Goal: Find specific page/section: Find specific page/section

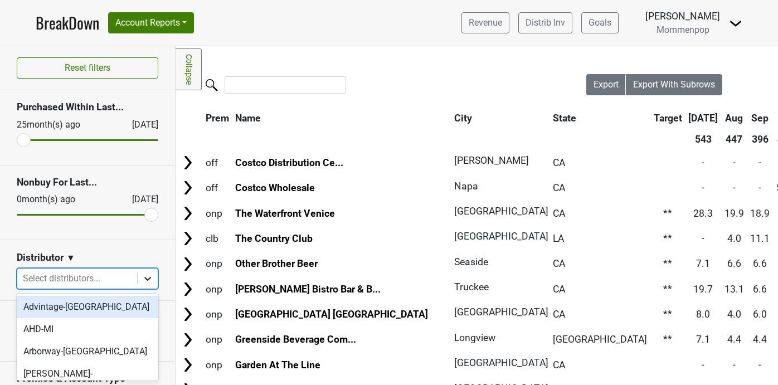
click at [149, 275] on icon at bounding box center [147, 278] width 11 height 11
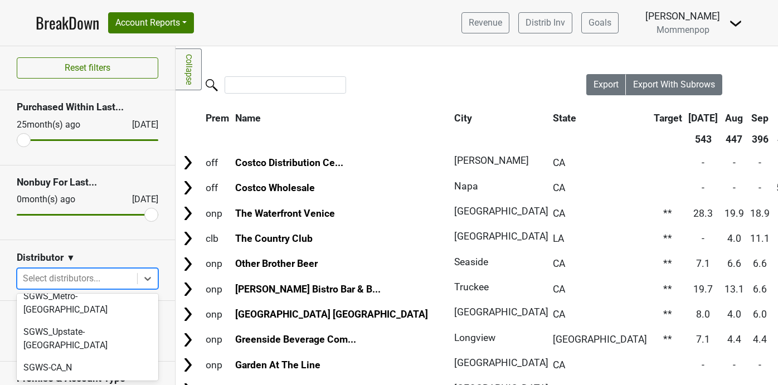
scroll to position [386, 0]
click at [89, 378] on div "SGWS-CA_S" at bounding box center [88, 389] width 142 height 22
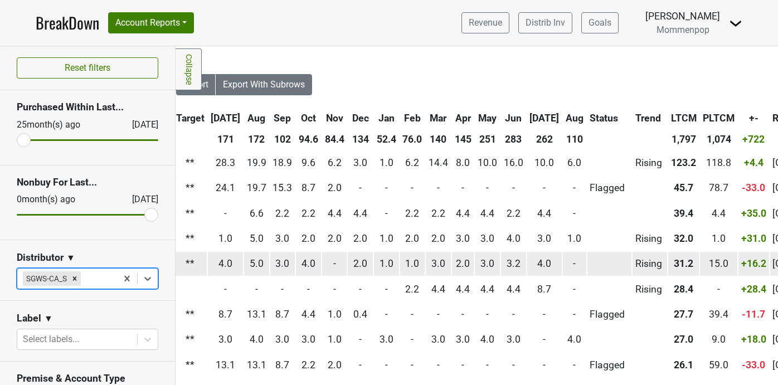
scroll to position [0, 416]
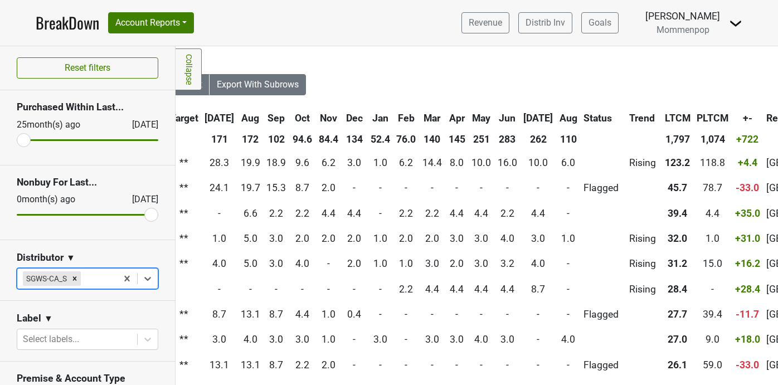
click at [557, 119] on th "Aug" at bounding box center [568, 118] width 23 height 20
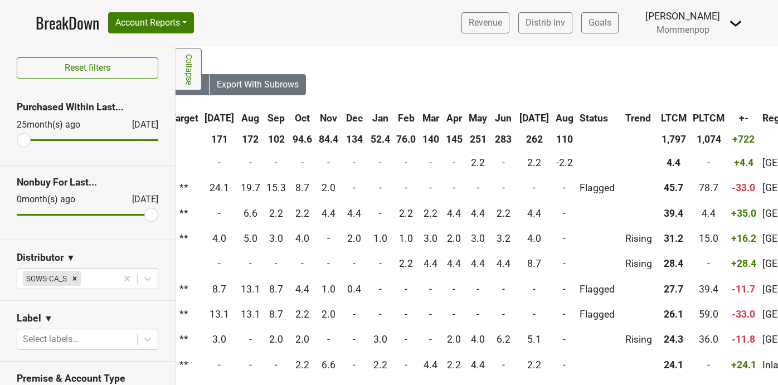
click at [553, 119] on th "Aug" at bounding box center [564, 118] width 23 height 20
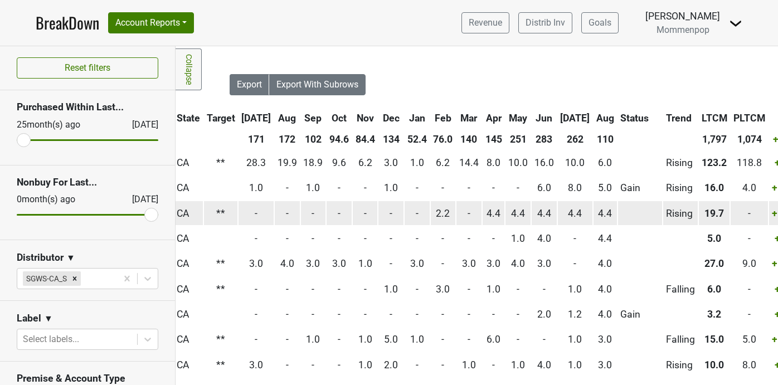
scroll to position [0, 373]
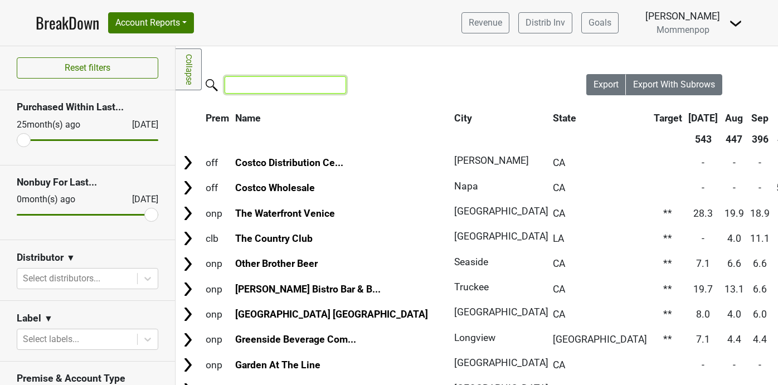
click at [262, 89] on input "search" at bounding box center [285, 84] width 121 height 17
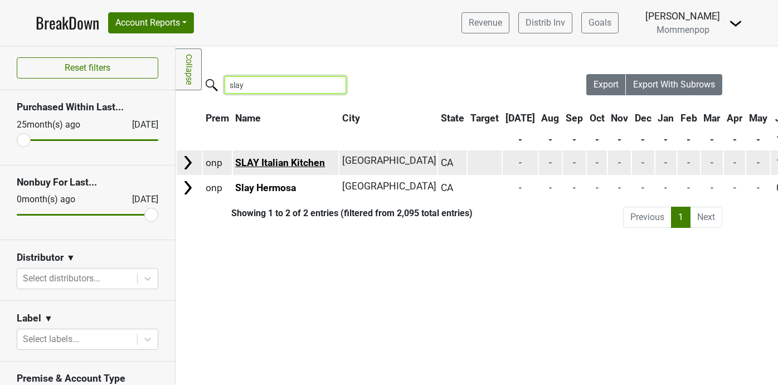
type input "slay"
click at [291, 159] on link "SLAY Italian Kitchen" at bounding box center [280, 162] width 90 height 11
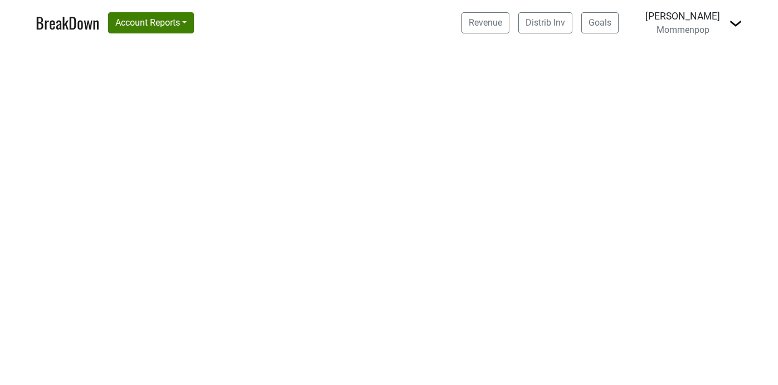
select select "CA"
